Goal: Transaction & Acquisition: Download file/media

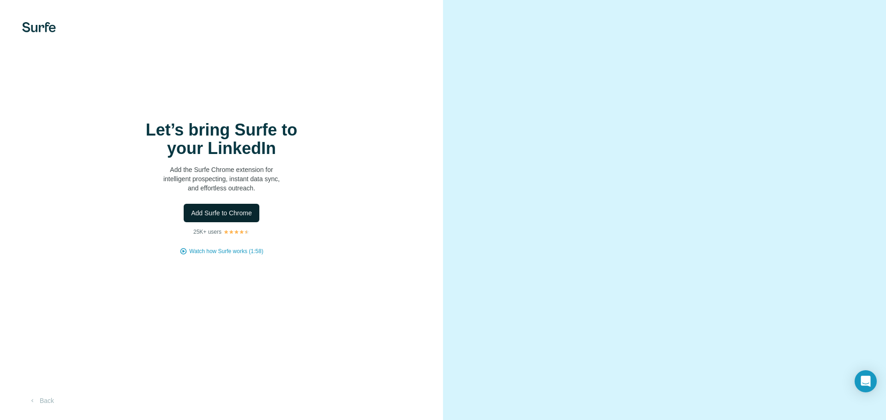
click at [250, 216] on span "Add Surfe to Chrome" at bounding box center [221, 213] width 61 height 9
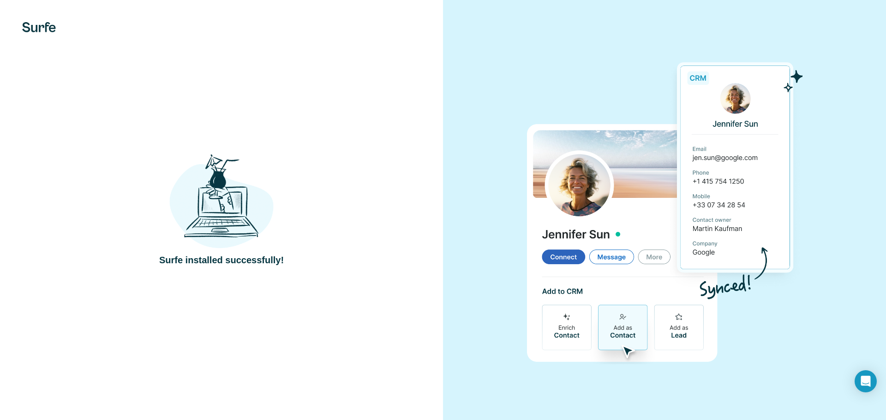
click at [226, 225] on img at bounding box center [221, 202] width 104 height 96
